Goal: Transaction & Acquisition: Subscribe to service/newsletter

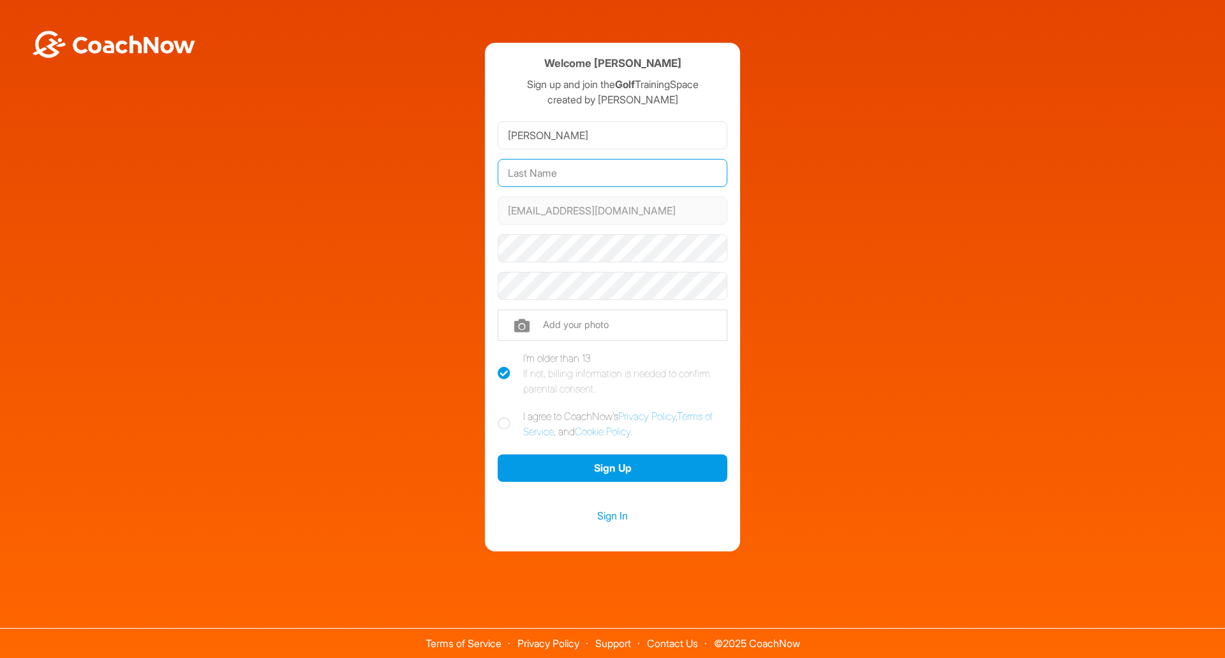
click at [557, 184] on input "text" at bounding box center [613, 173] width 230 height 28
type input "Shukla"
click at [498, 454] on button "Sign Up" at bounding box center [613, 467] width 230 height 27
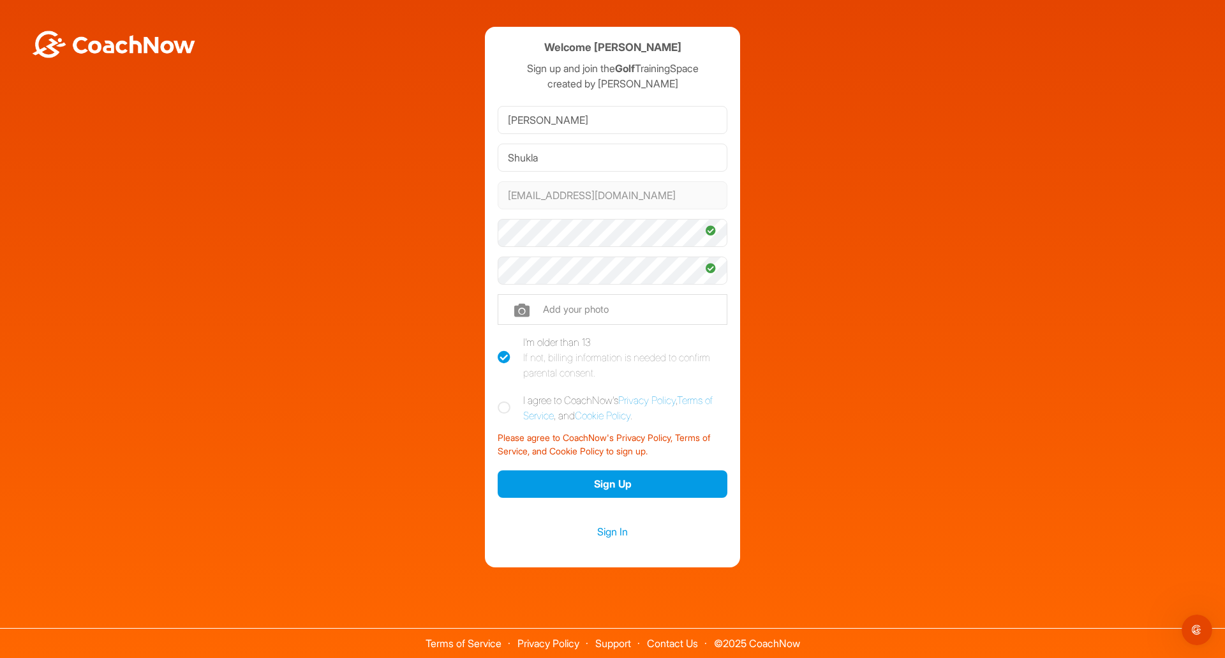
click at [512, 408] on label "I agree to CoachNow's Privacy Policy , Terms of Service , and Cookie Policy ." at bounding box center [613, 407] width 230 height 31
click at [506, 401] on input "I agree to CoachNow's Privacy Policy , Terms of Service , and Cookie Policy ." at bounding box center [502, 396] width 8 height 8
checkbox input "true"
click at [554, 480] on button "Sign Up" at bounding box center [613, 483] width 230 height 27
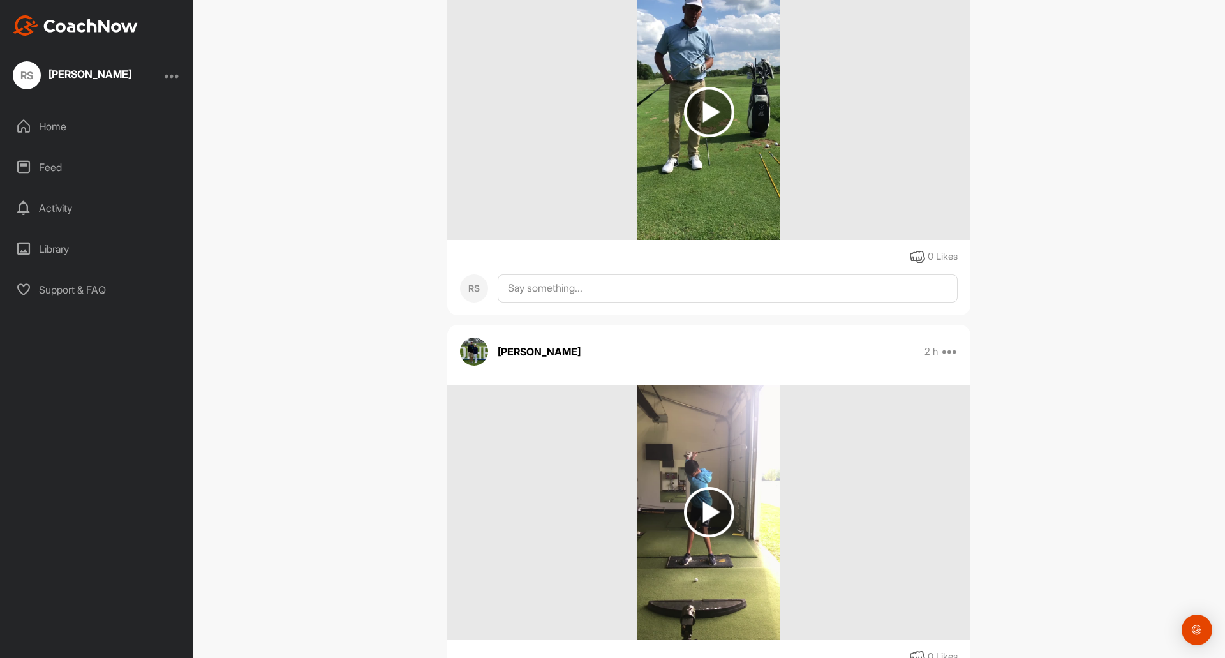
scroll to position [722, 0]
click at [713, 526] on img at bounding box center [709, 511] width 50 height 50
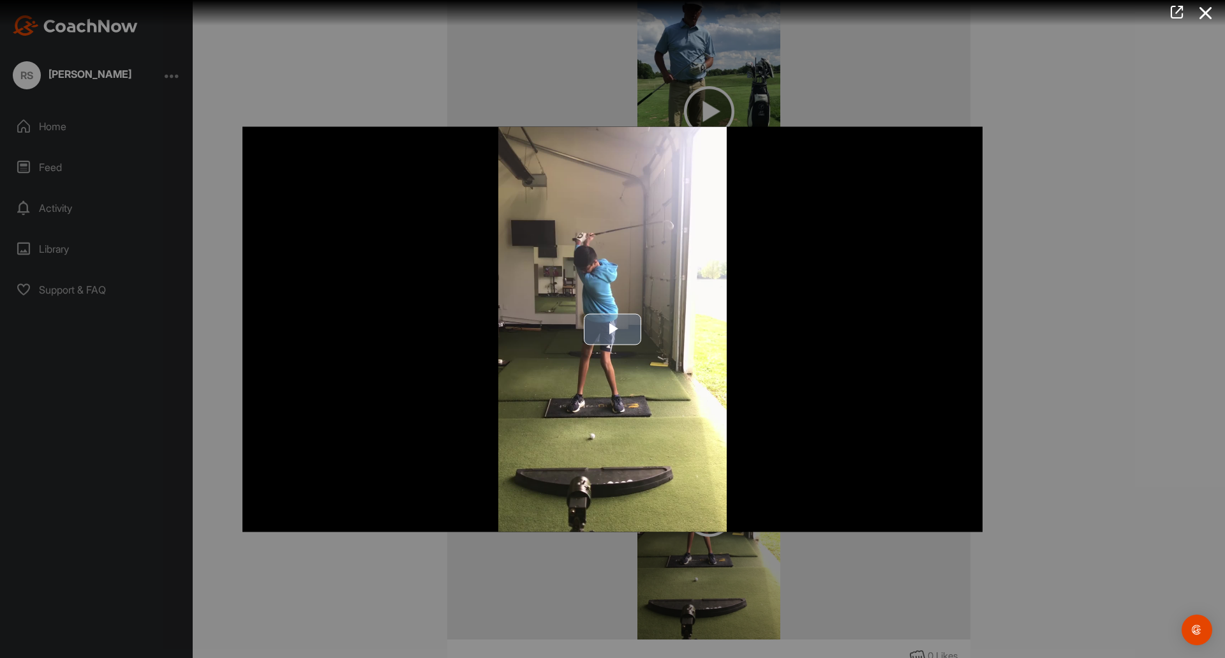
click at [625, 306] on img "Video Player" at bounding box center [612, 328] width 740 height 405
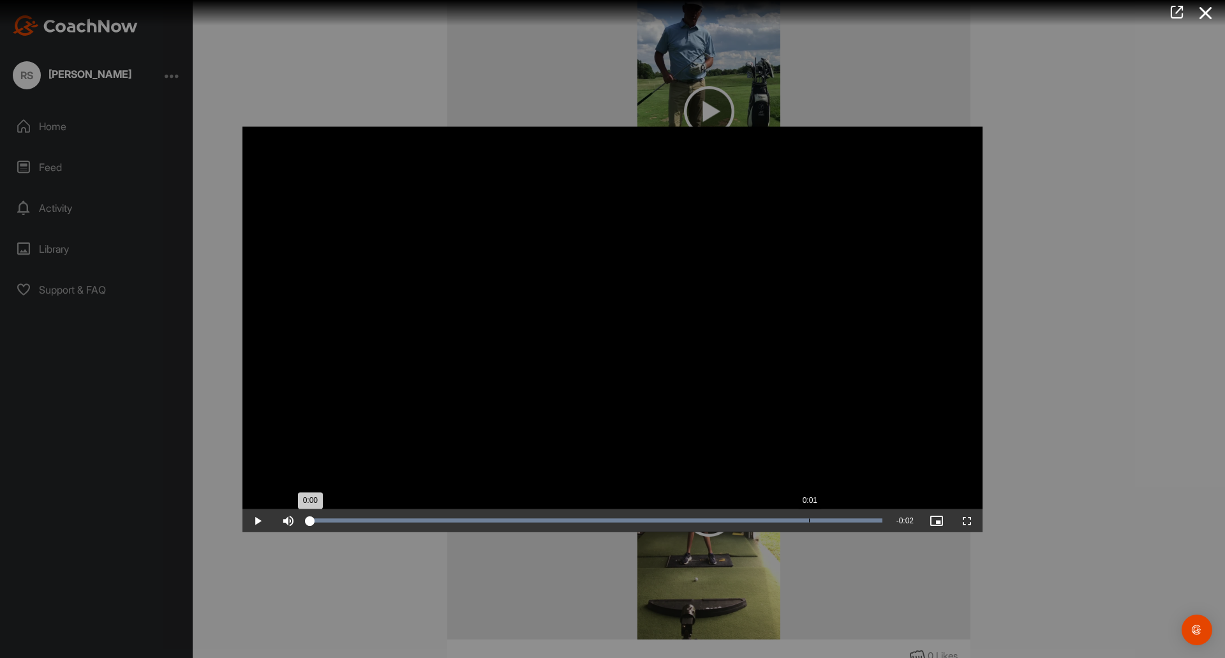
drag, startPoint x: 880, startPoint y: 522, endPoint x: 33, endPoint y: 612, distance: 851.5
click at [33, 612] on div "Video Player is loading. Play Video Play Skip Backward Skip Forward Mute Curren…" at bounding box center [612, 329] width 1225 height 658
click at [262, 520] on span "Video Player" at bounding box center [257, 520] width 31 height 0
click at [259, 520] on span "Video Player" at bounding box center [257, 520] width 31 height 0
click at [1118, 172] on div at bounding box center [612, 329] width 1225 height 658
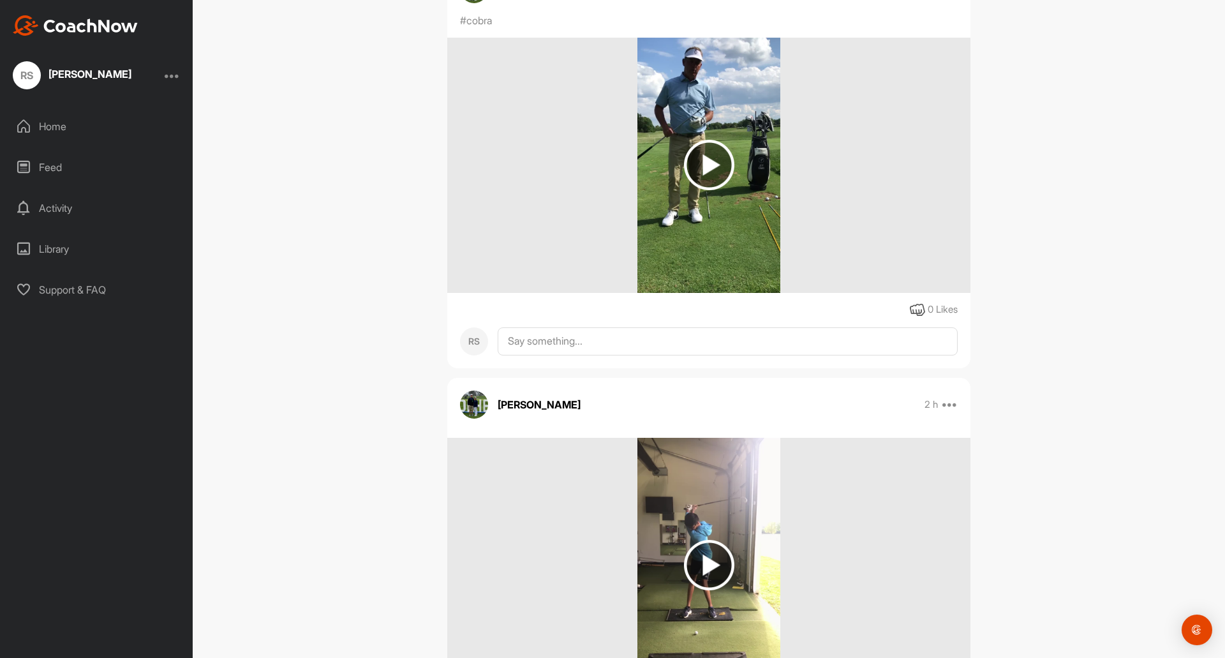
scroll to position [664, 0]
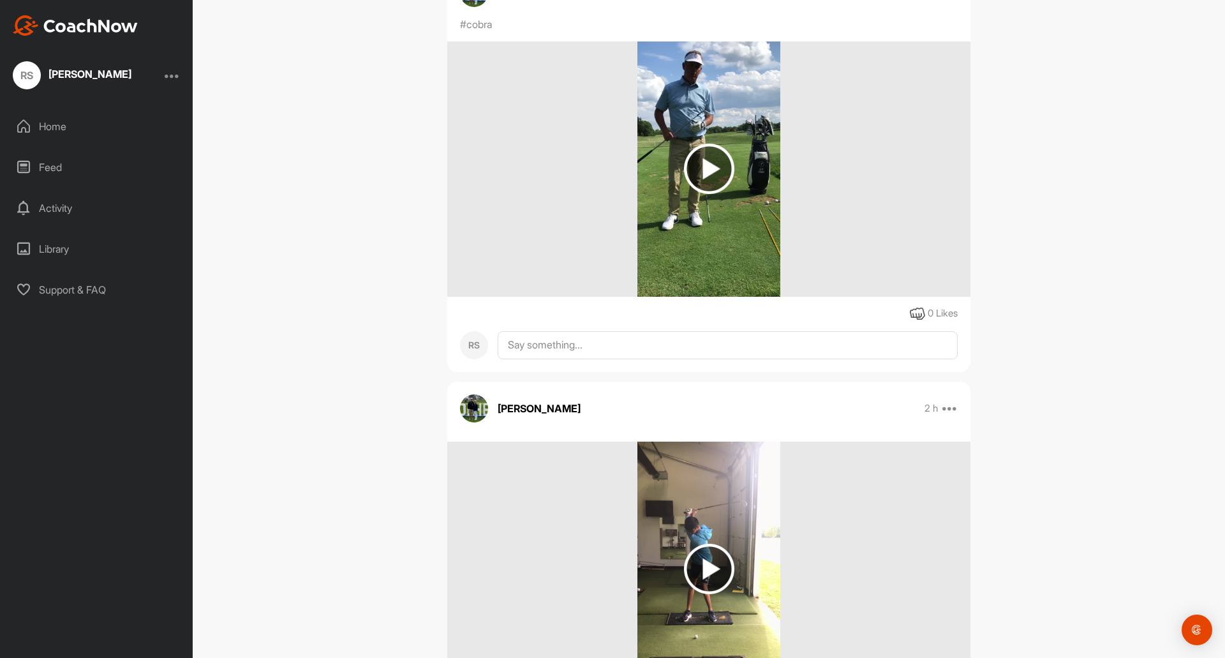
click at [674, 138] on img at bounding box center [709, 168] width 144 height 255
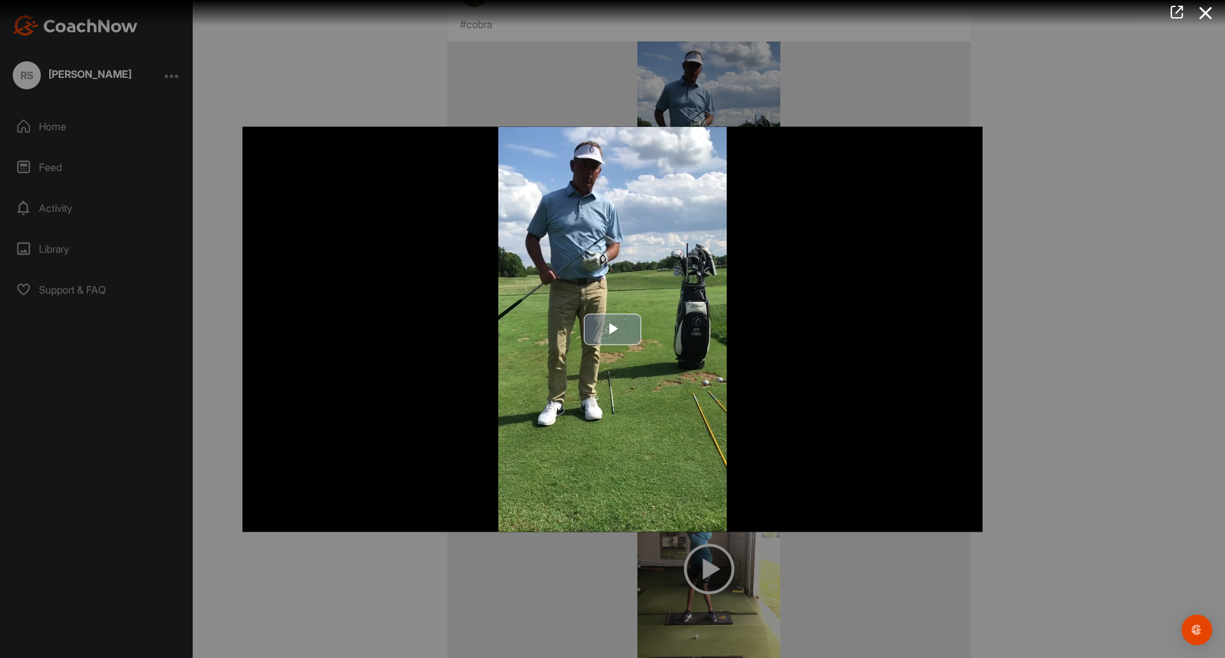
click at [612, 329] on span "Video Player" at bounding box center [612, 329] width 0 height 0
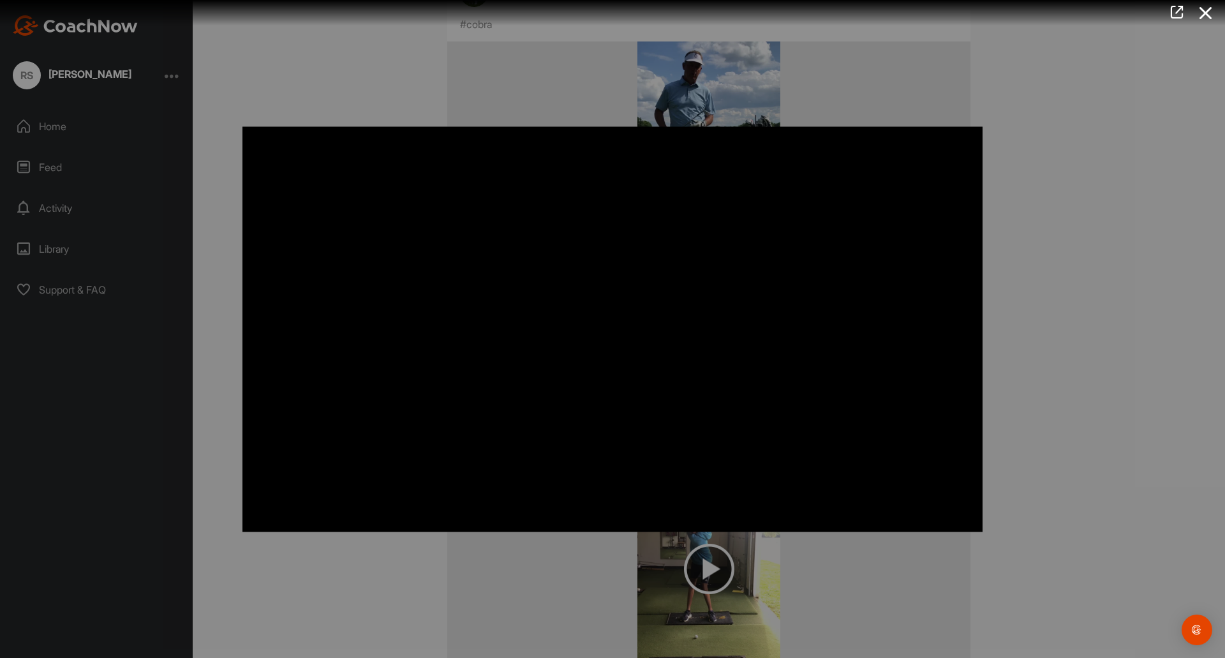
click at [1103, 440] on div at bounding box center [612, 329] width 1225 height 658
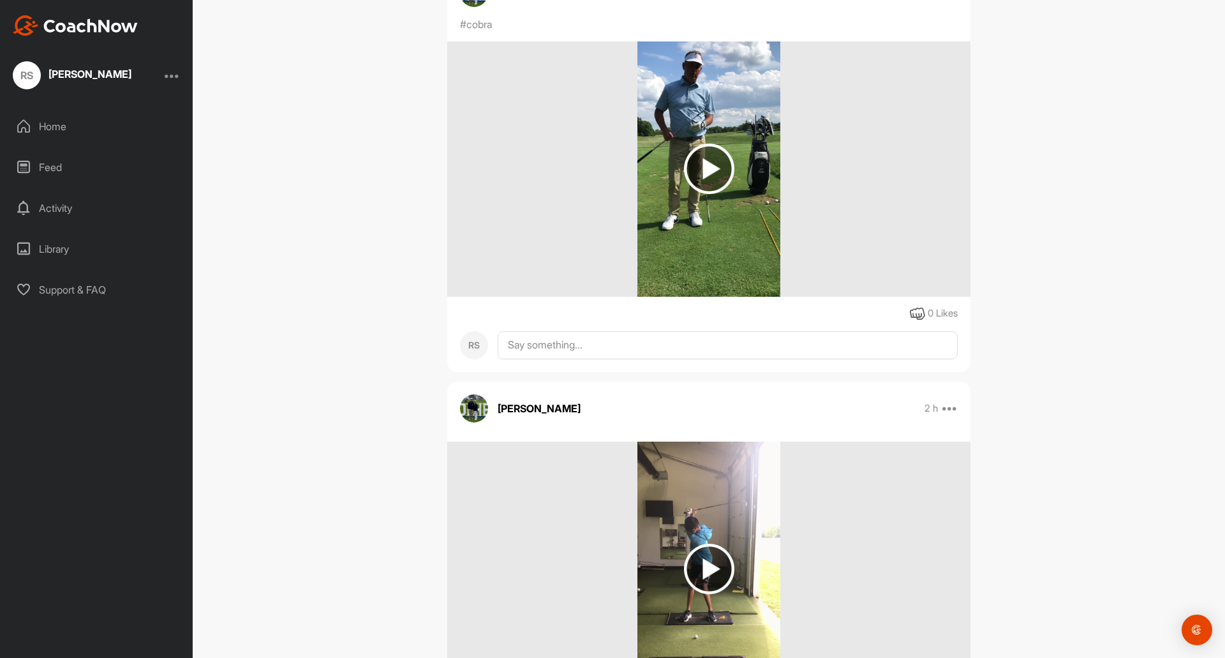
click at [1113, 439] on div "[PERSON_NAME] Bookings Golf Space Settings Your Notifications Leave Space Timel…" at bounding box center [709, 329] width 1032 height 658
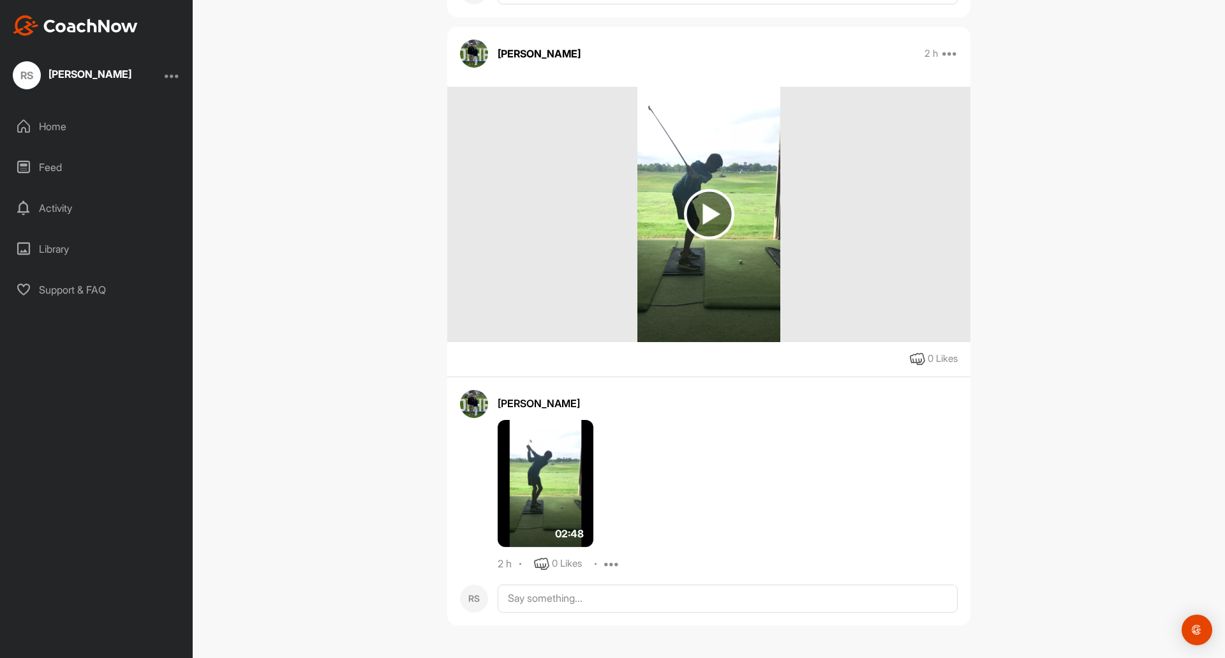
scroll to position [1628, 0]
click at [706, 214] on img at bounding box center [709, 213] width 50 height 50
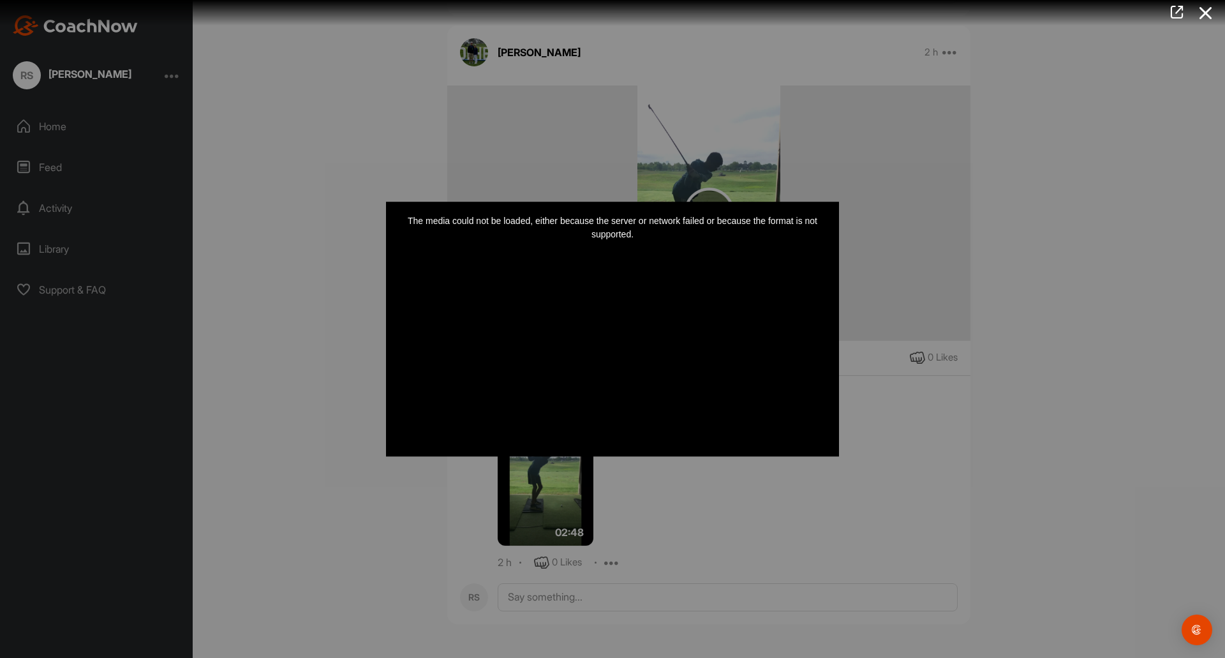
click at [1039, 182] on div at bounding box center [612, 329] width 1225 height 658
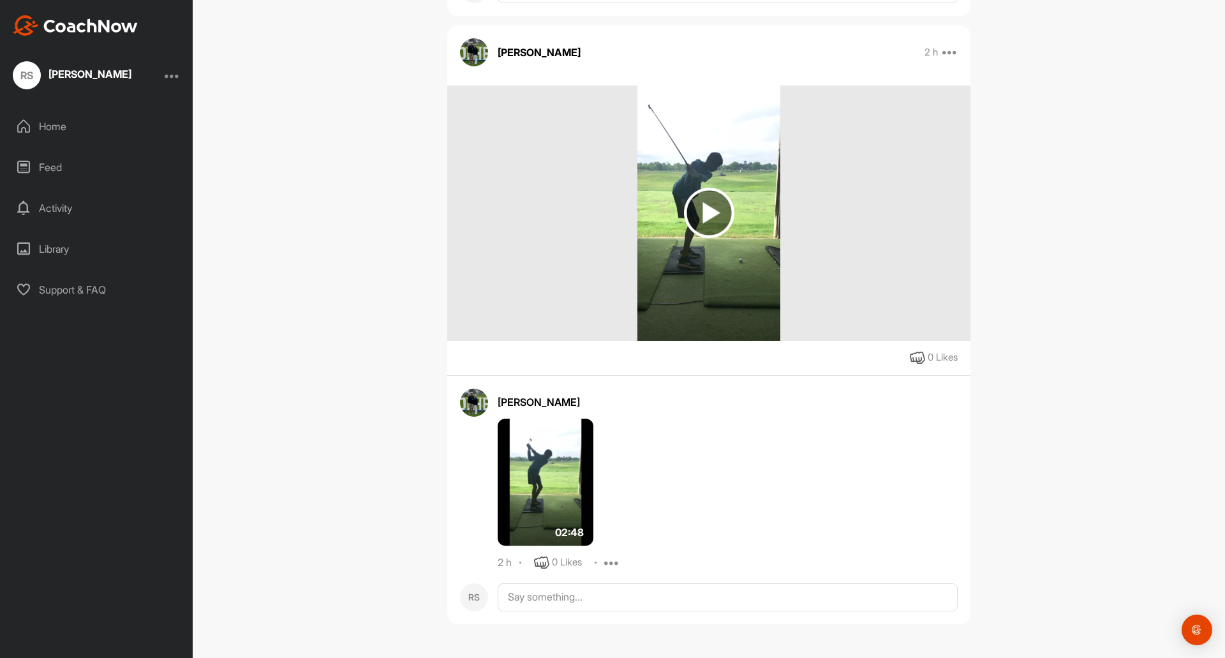
click at [566, 489] on img at bounding box center [546, 483] width 96 height 128
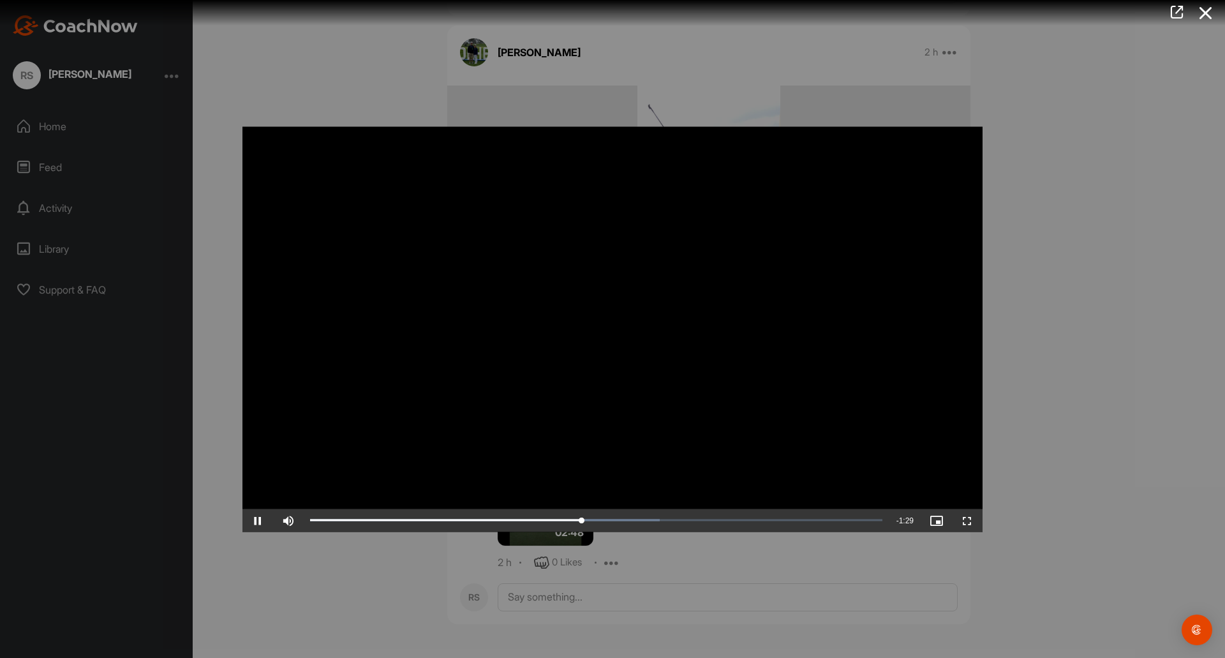
drag, startPoint x: 924, startPoint y: 445, endPoint x: 939, endPoint y: 449, distance: 15.8
click at [924, 445] on video "Video Player" at bounding box center [612, 328] width 740 height 405
click at [1033, 461] on div at bounding box center [612, 329] width 1225 height 658
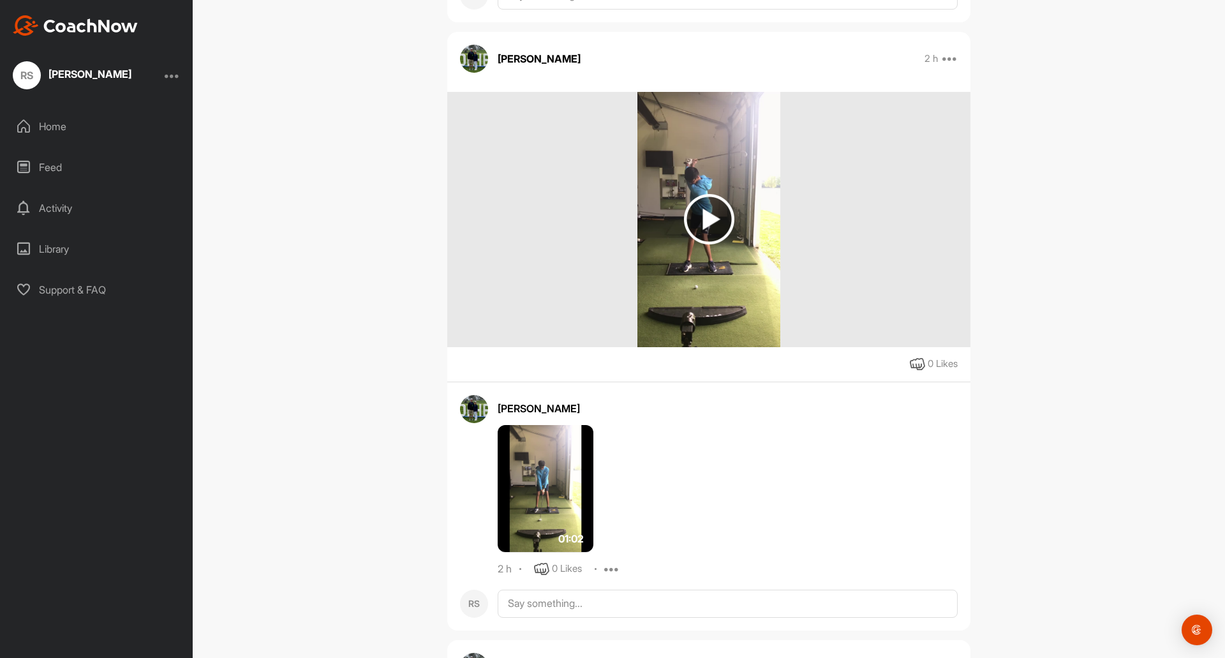
scroll to position [973, 0]
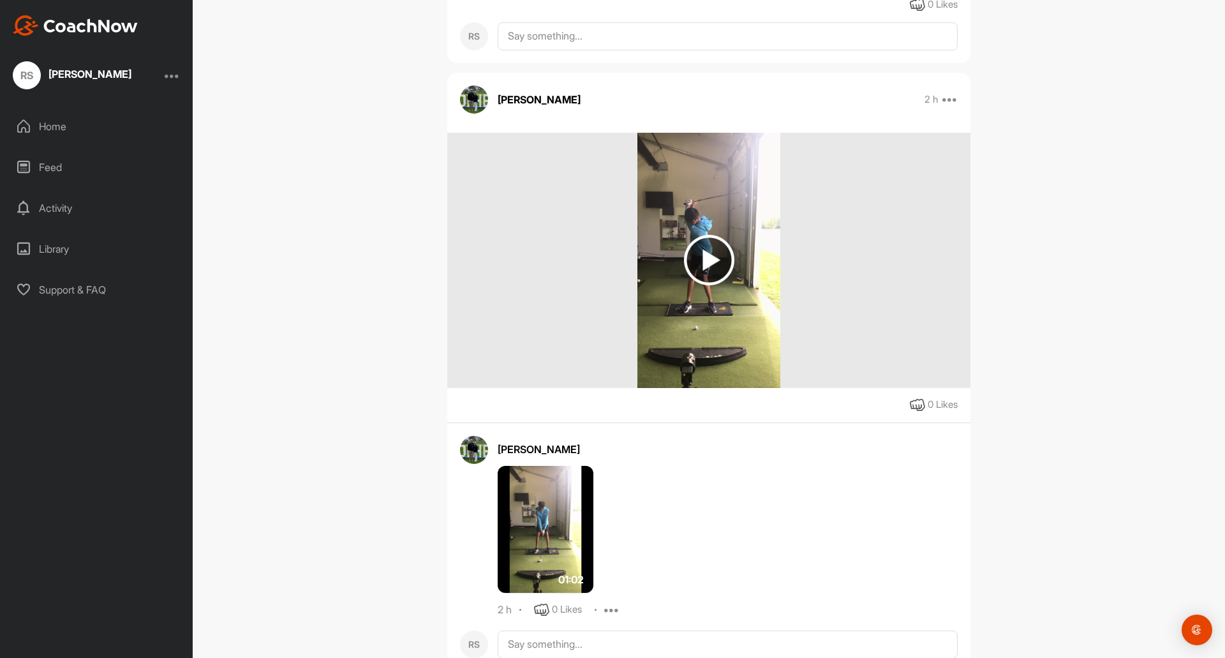
click at [544, 528] on img at bounding box center [546, 530] width 96 height 128
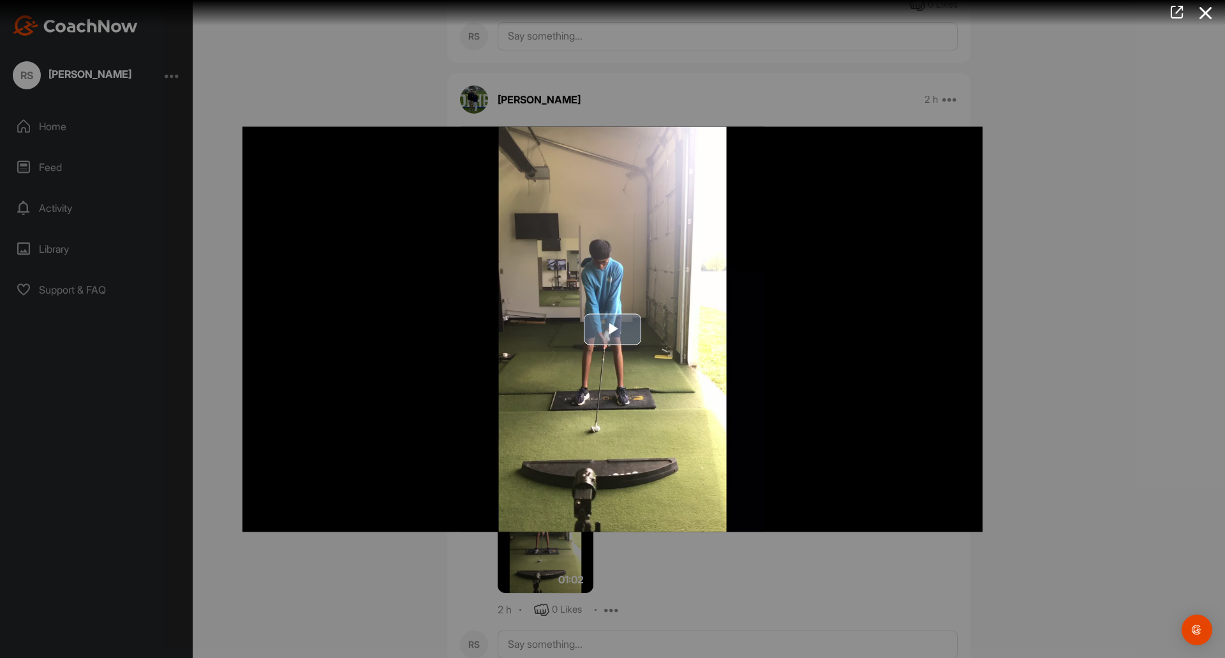
click at [663, 337] on img "Video Player" at bounding box center [612, 328] width 740 height 405
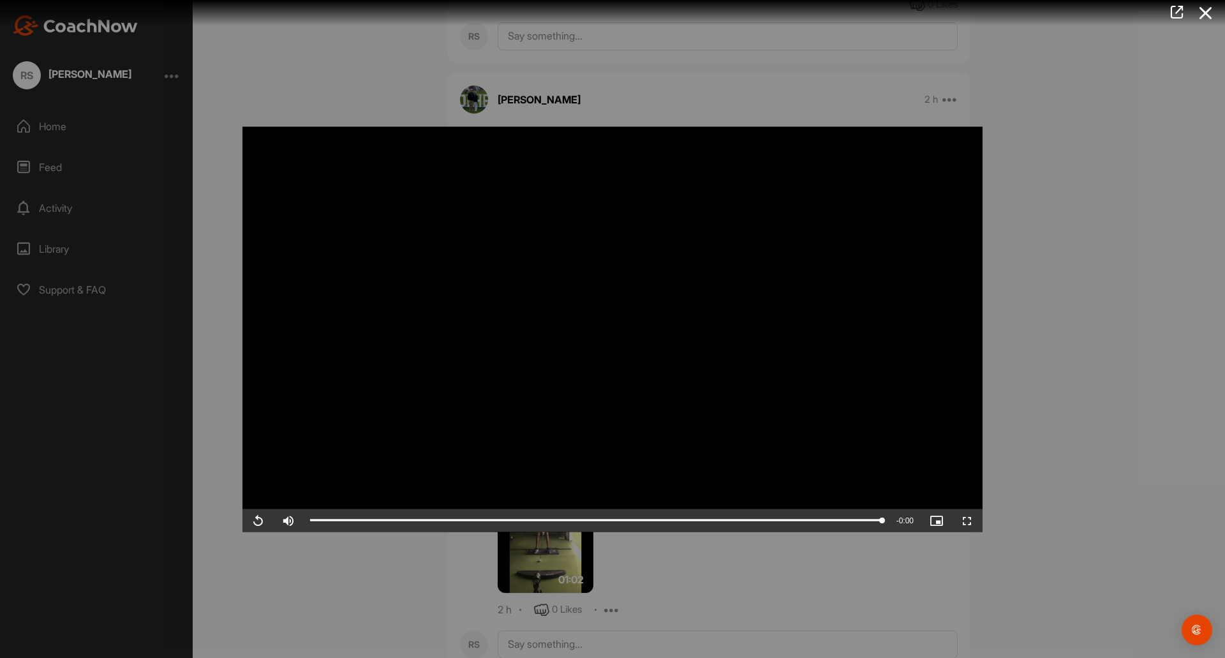
click at [1072, 315] on div at bounding box center [612, 329] width 1225 height 658
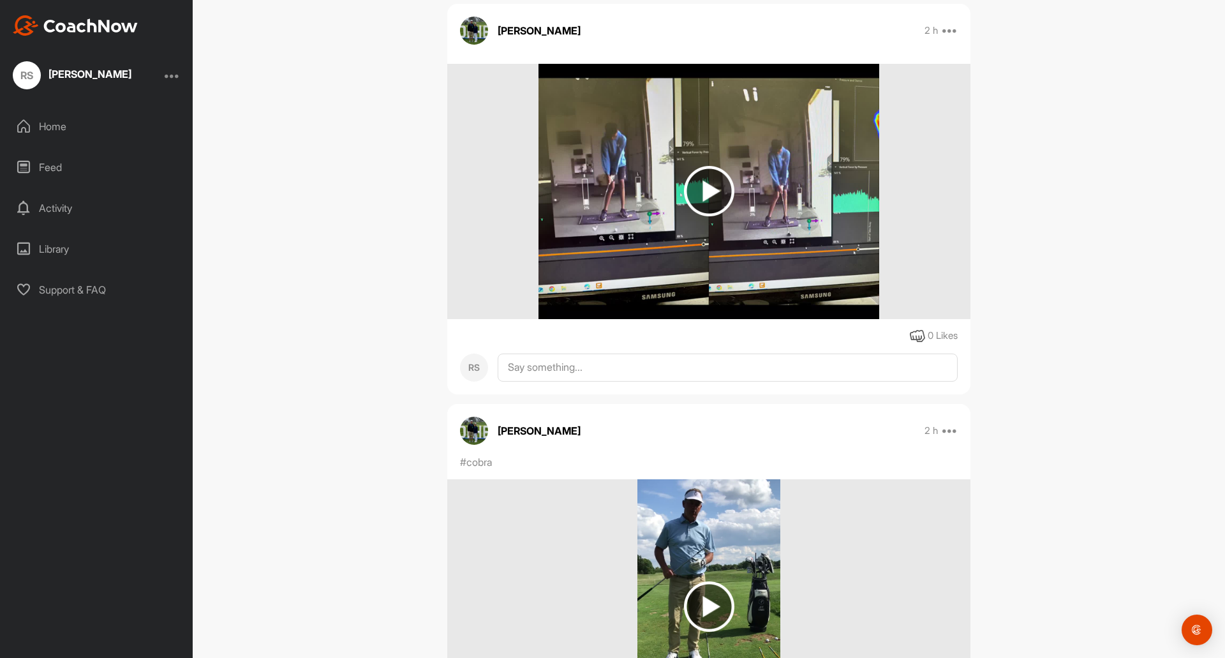
scroll to position [33, 0]
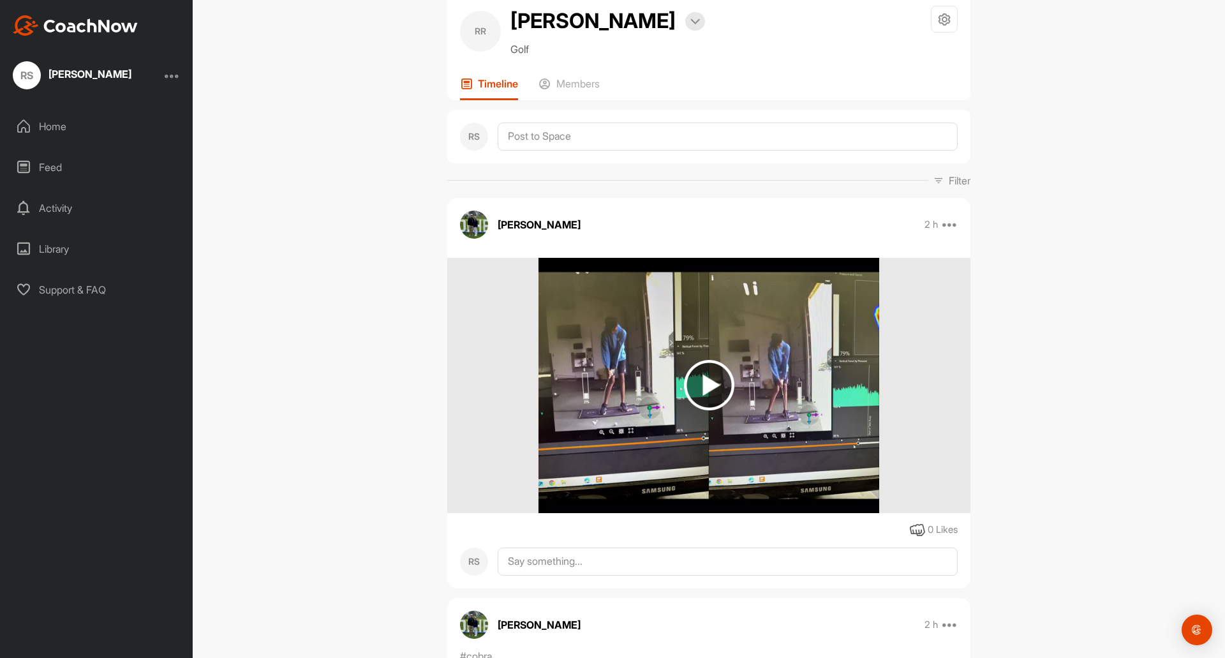
click at [700, 373] on img at bounding box center [709, 385] width 50 height 50
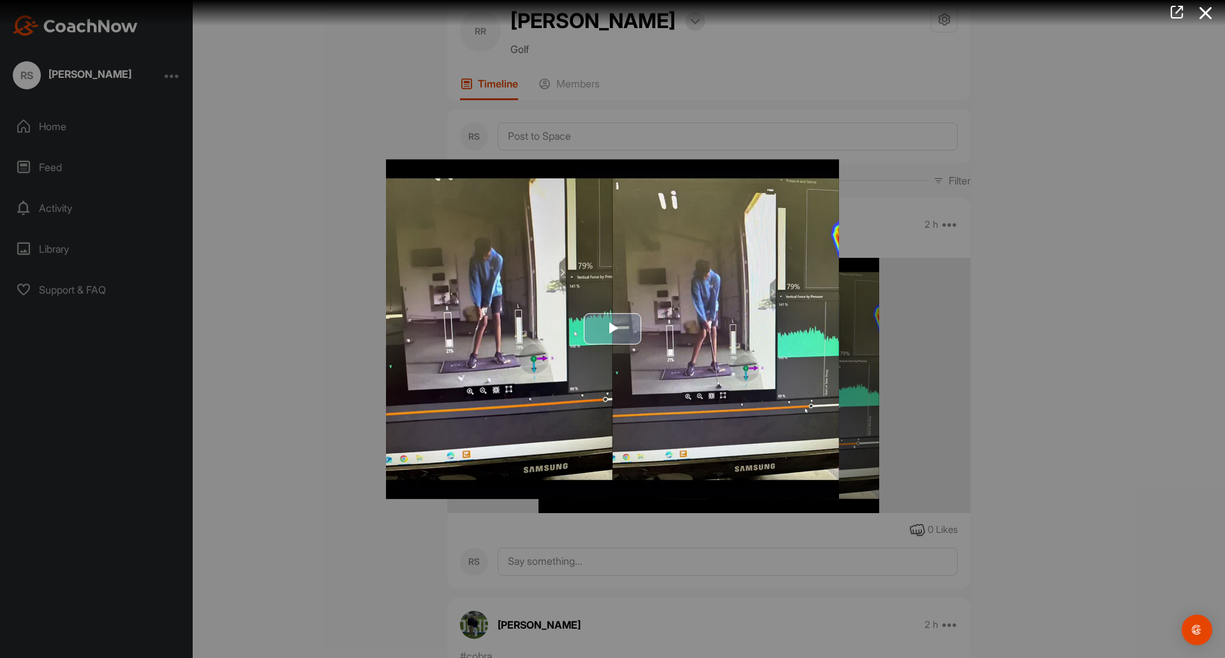
click at [573, 350] on img "Video Player" at bounding box center [612, 329] width 453 height 340
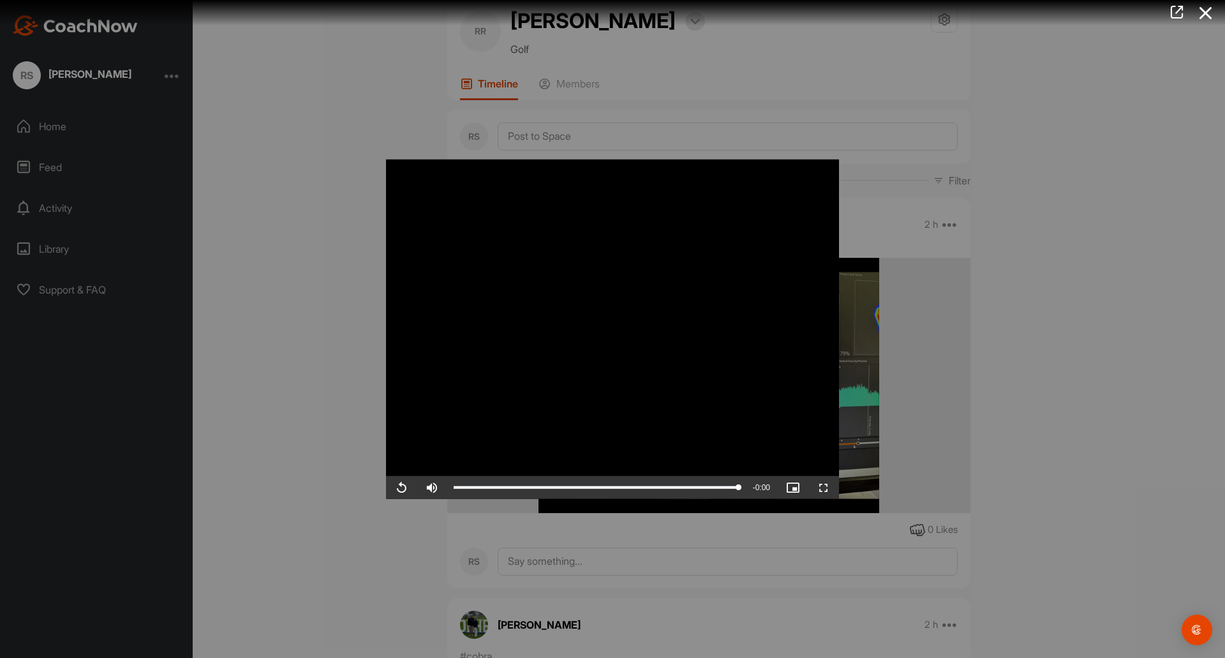
click at [746, 390] on video "Video Player" at bounding box center [612, 329] width 453 height 340
click at [936, 249] on div at bounding box center [612, 329] width 1225 height 658
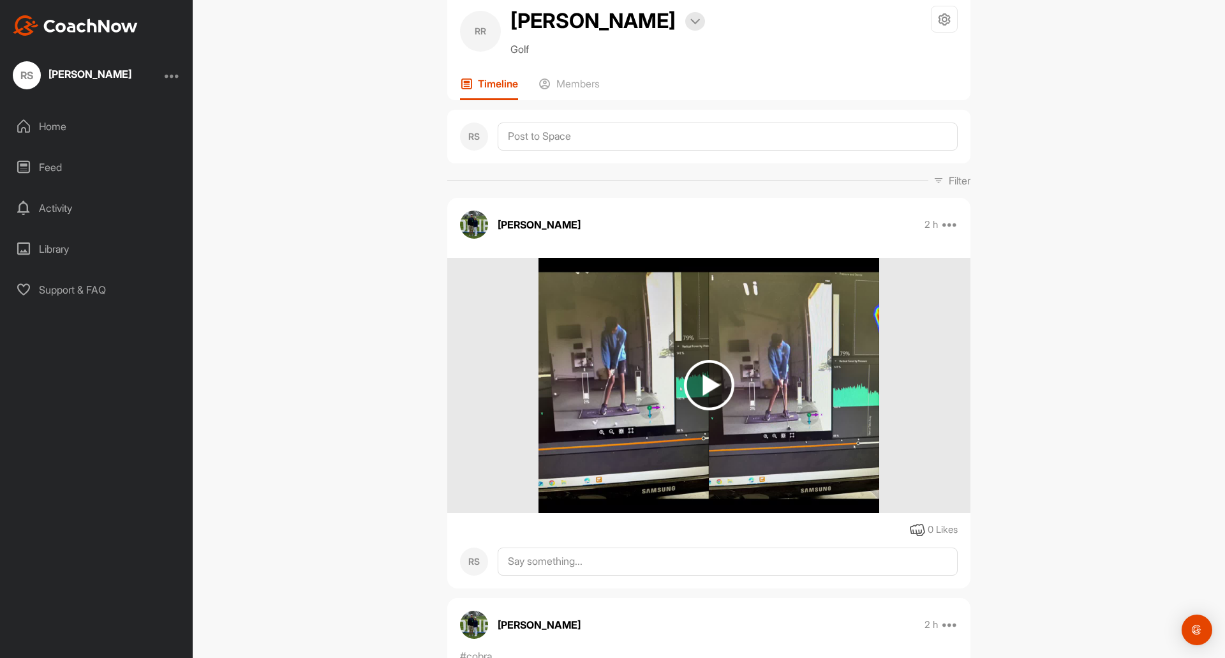
scroll to position [0, 0]
